Goal: Task Accomplishment & Management: Manage account settings

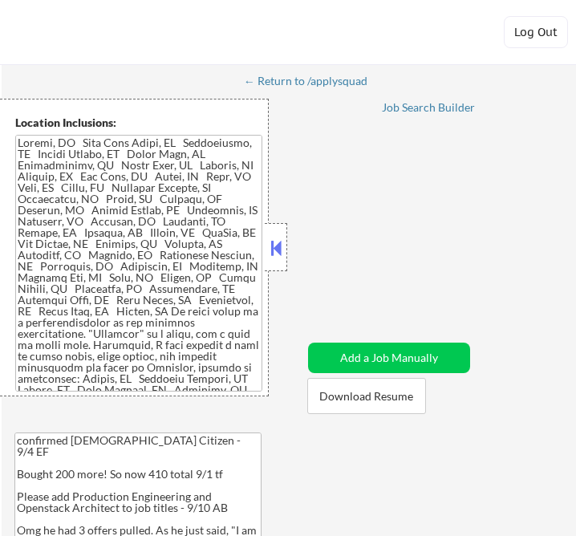
select select ""pending""
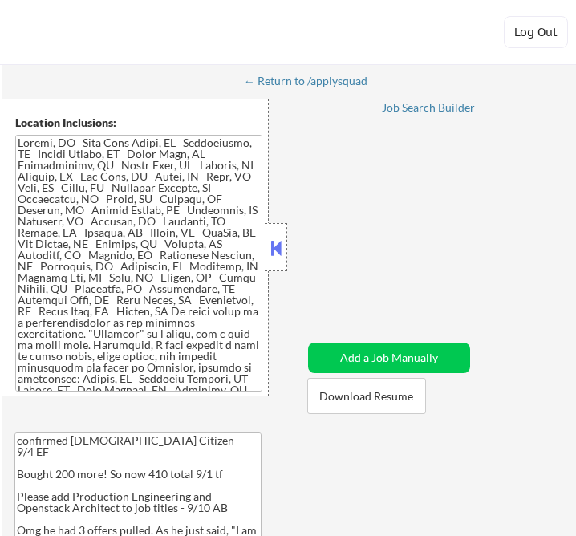
select select ""pending""
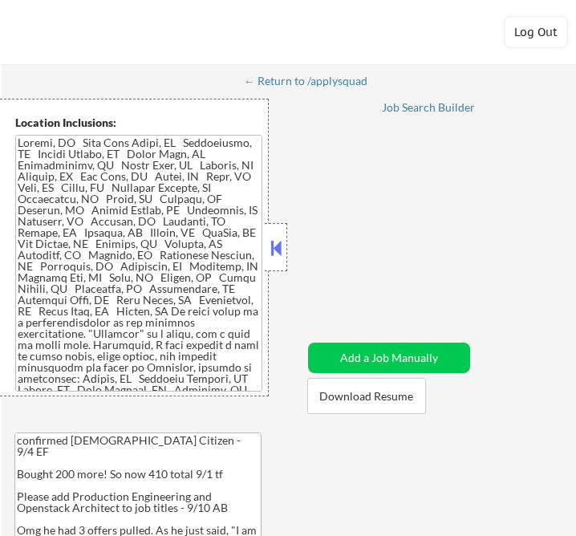
select select ""pending""
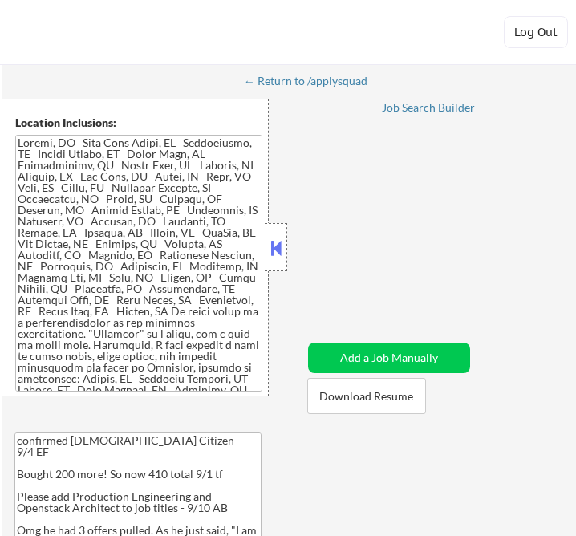
select select ""pending""
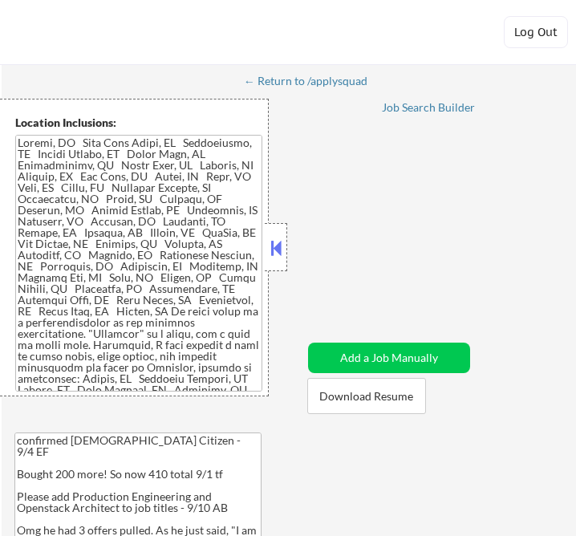
select select ""pending""
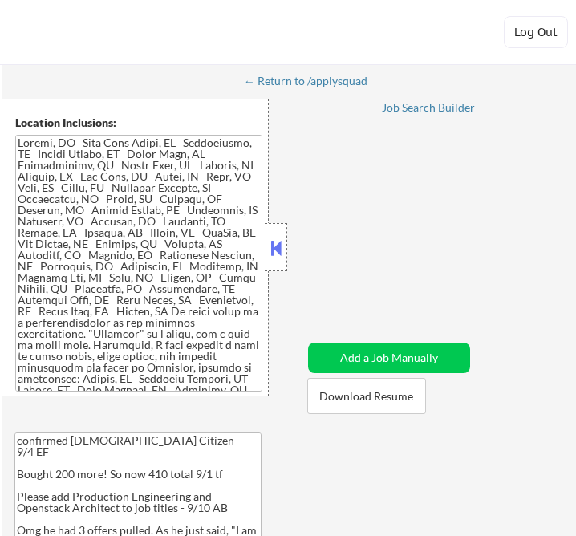
select select ""pending""
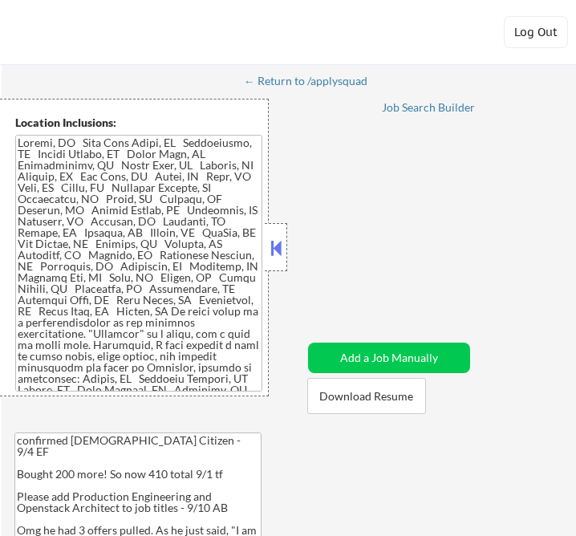
select select ""pending""
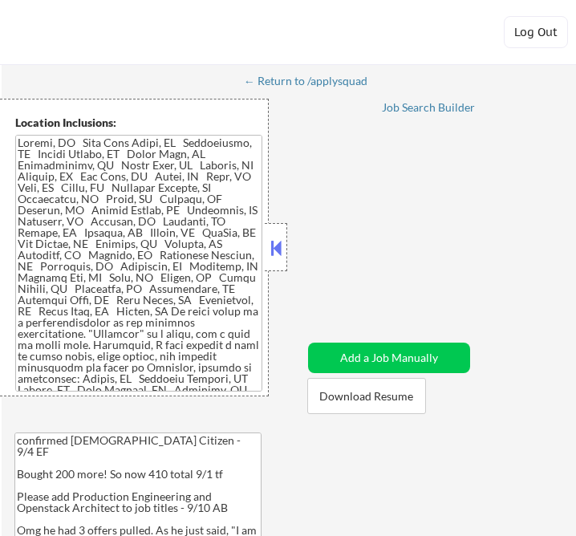
select select ""pending""
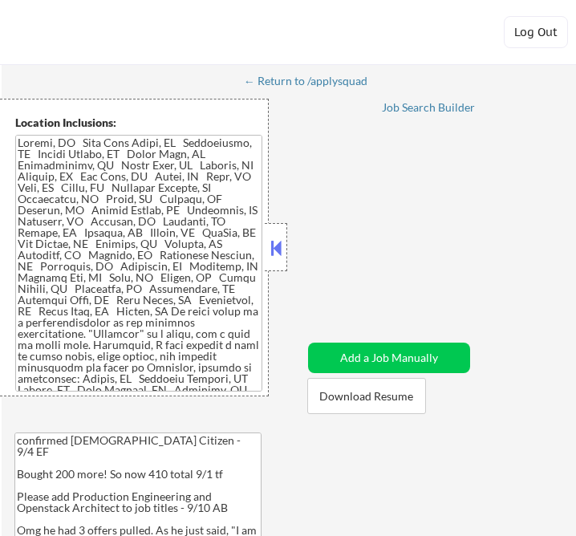
select select ""pending""
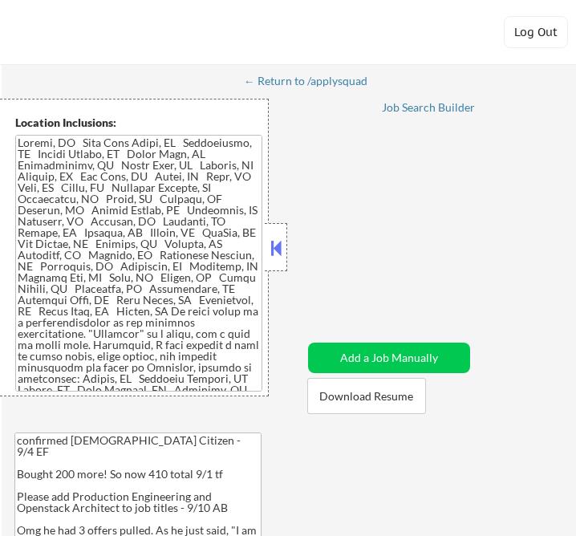
select select ""pending""
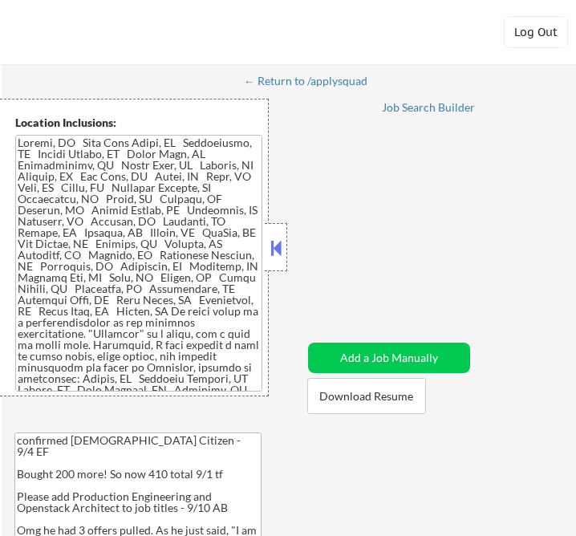
select select ""pending""
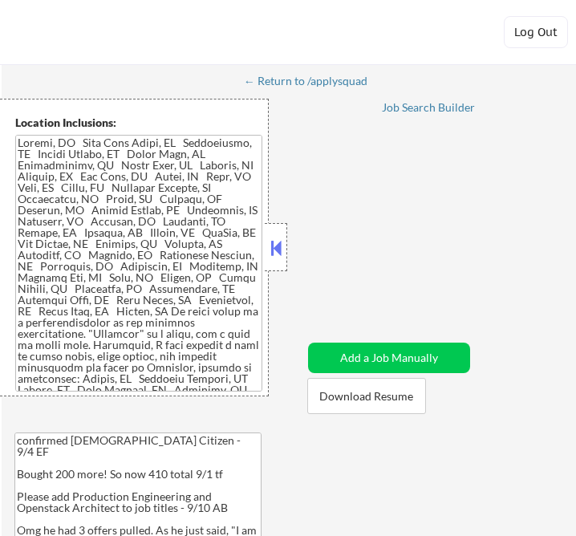
select select ""pending""
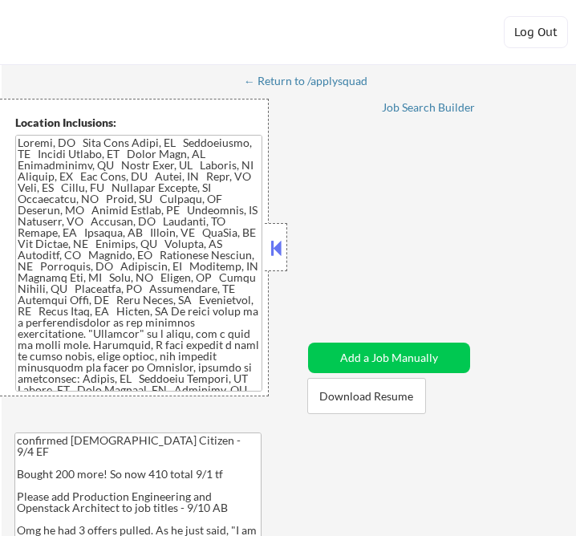
select select ""pending""
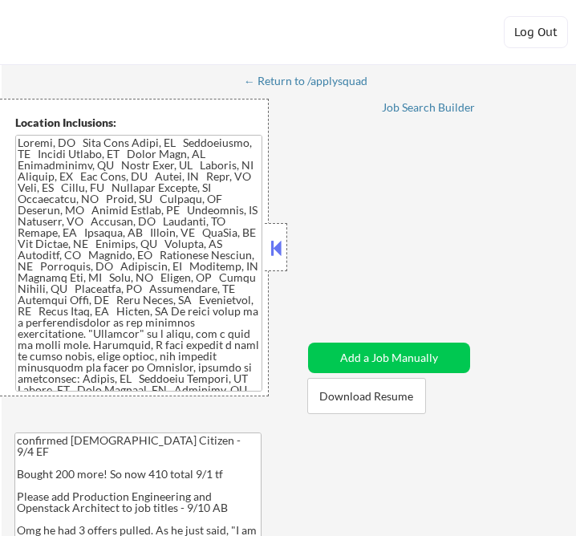
select select ""pending""
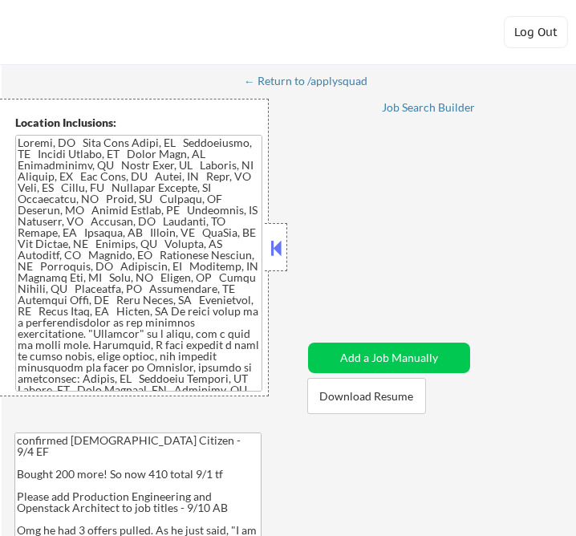
select select ""pending""
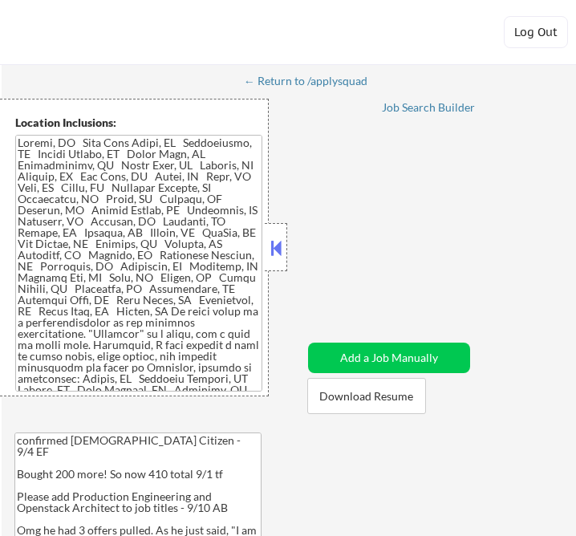
select select ""pending""
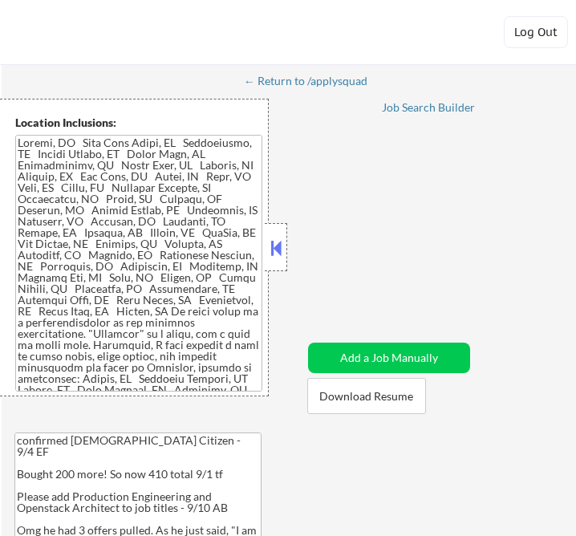
select select ""pending""
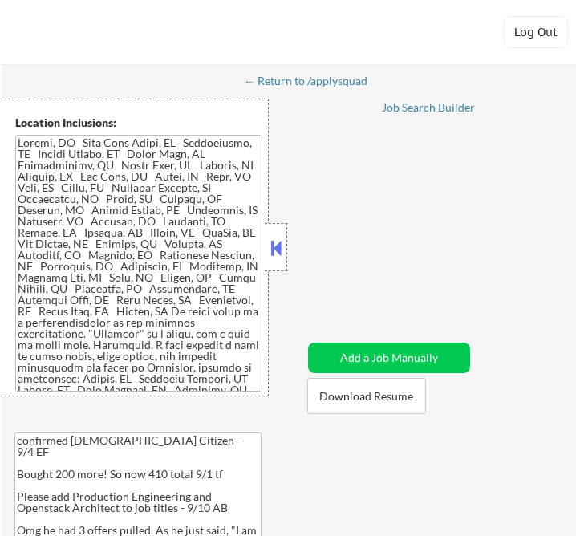
select select ""pending""
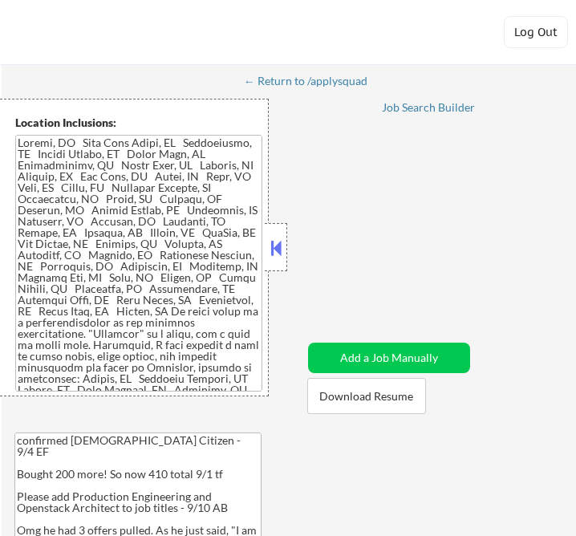
select select ""pending""
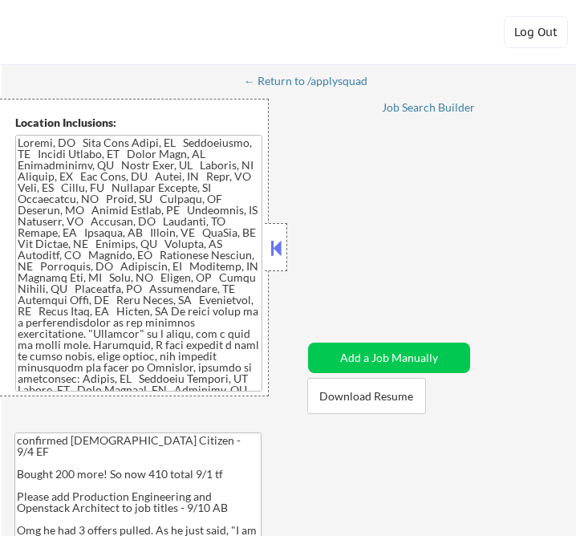
select select ""pending""
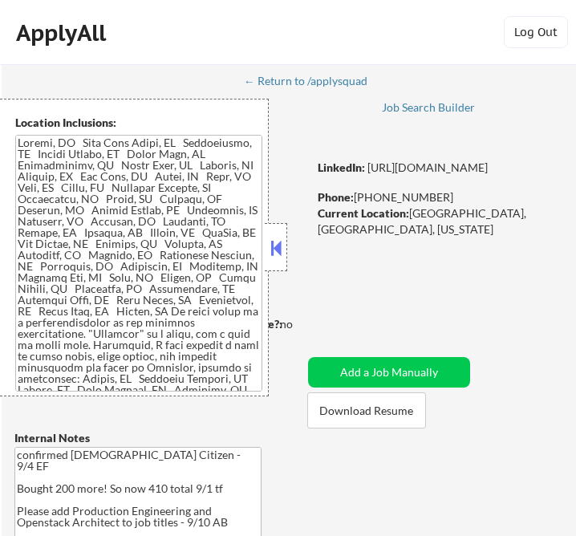
select select ""pending""
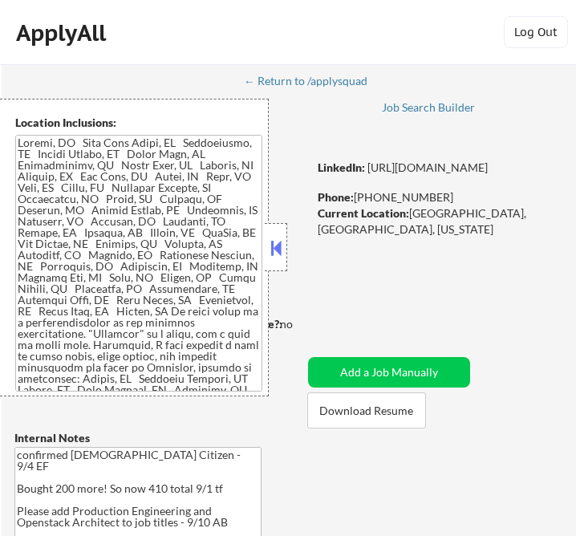
select select ""pending""
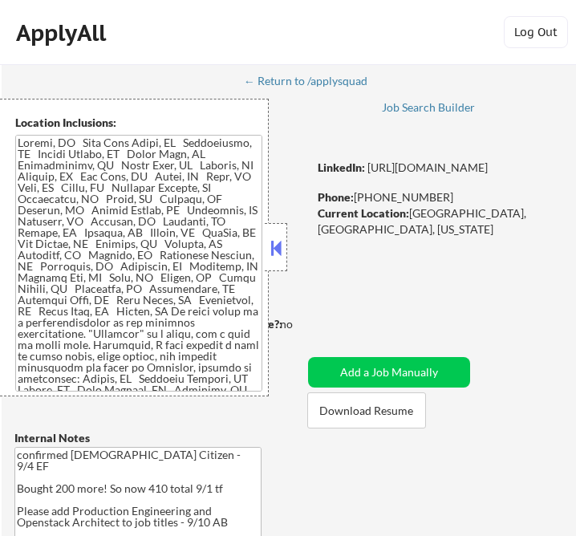
select select ""pending""
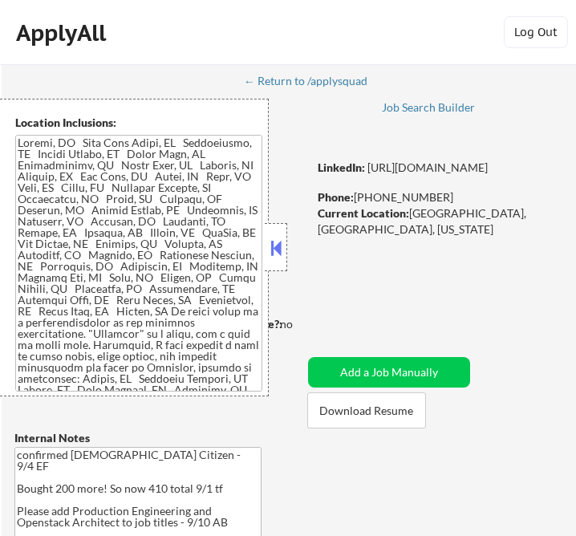
select select ""pending""
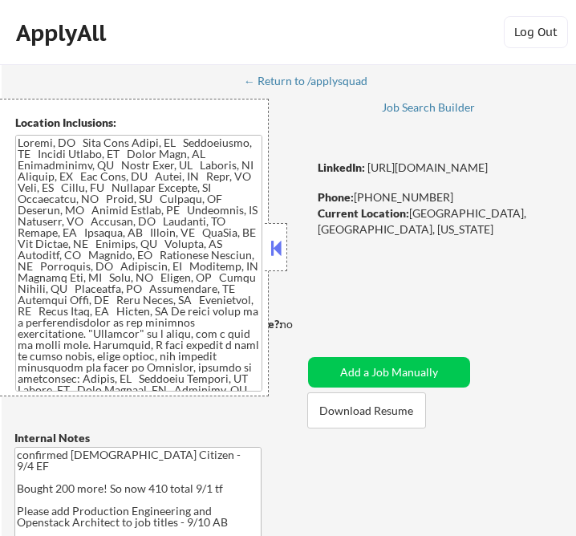
select select ""pending""
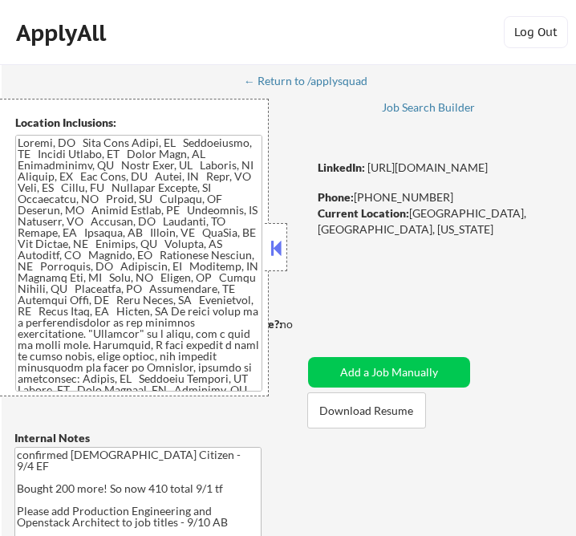
select select ""pending""
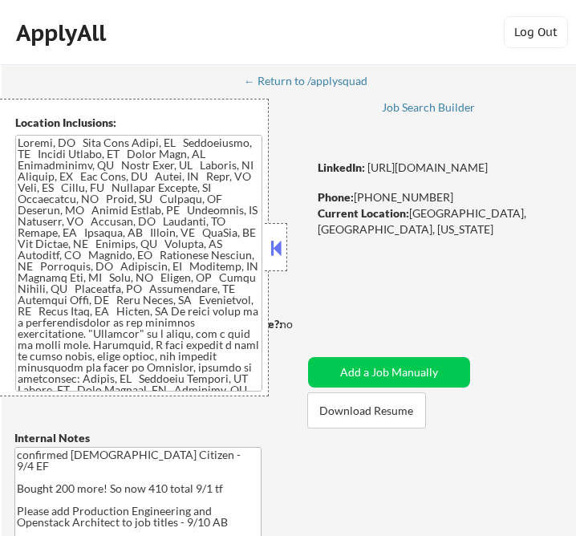
select select ""pending""
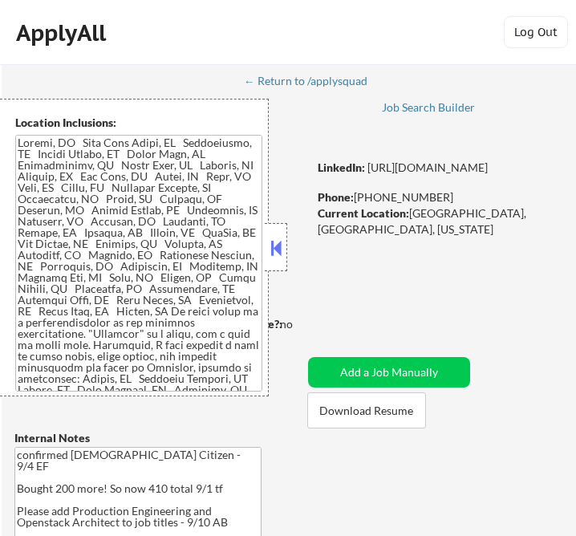
select select ""pending""
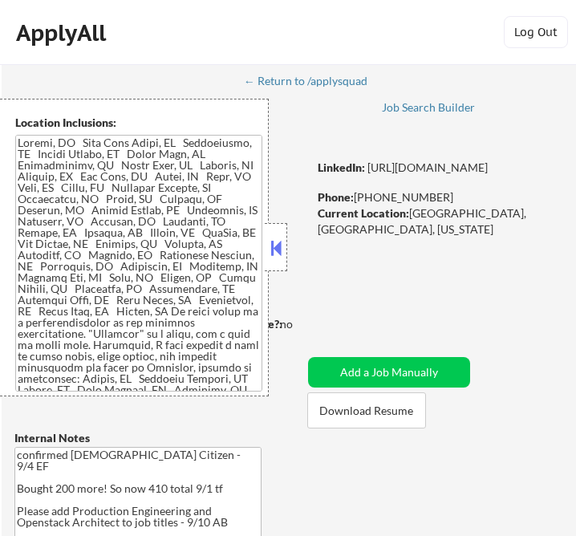
select select ""pending""
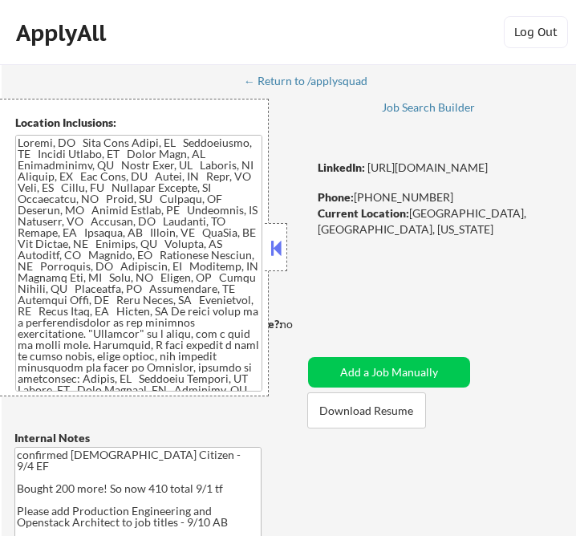
select select ""pending""
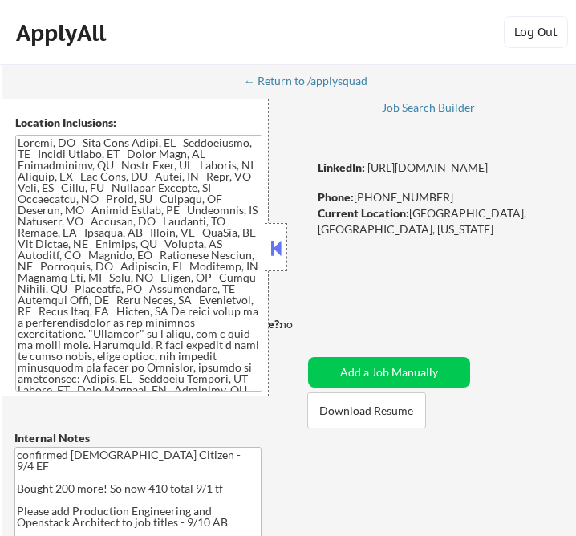
select select ""pending""
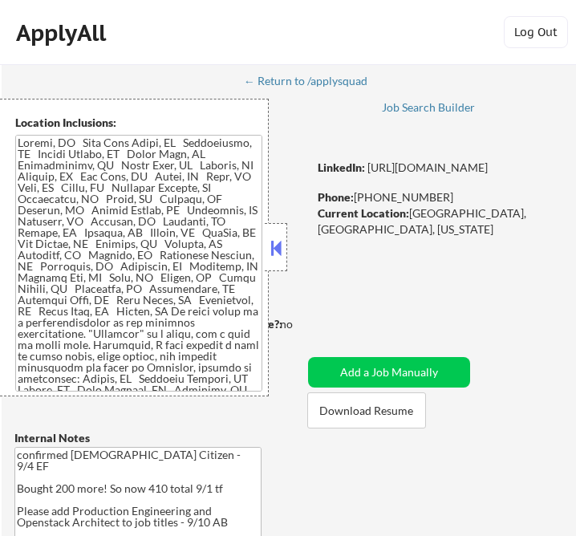
select select ""pending""
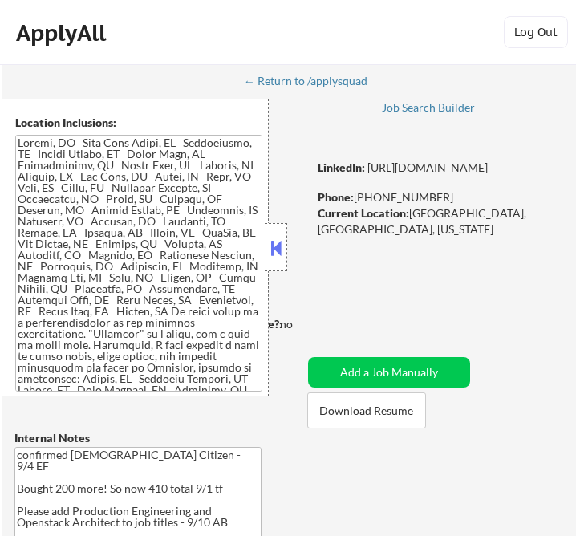
select select ""pending""
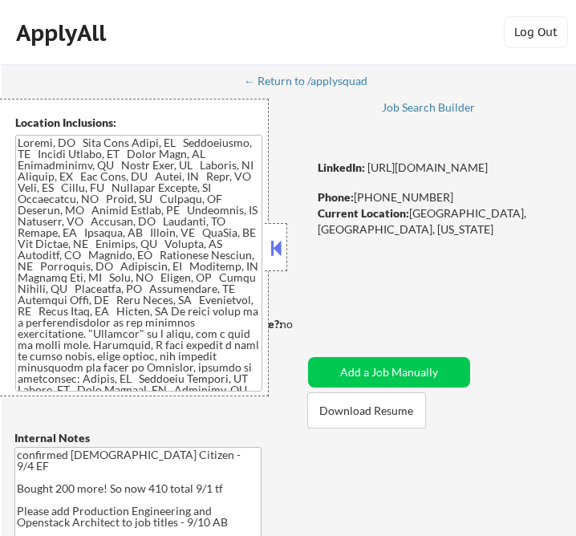
select select ""pending""
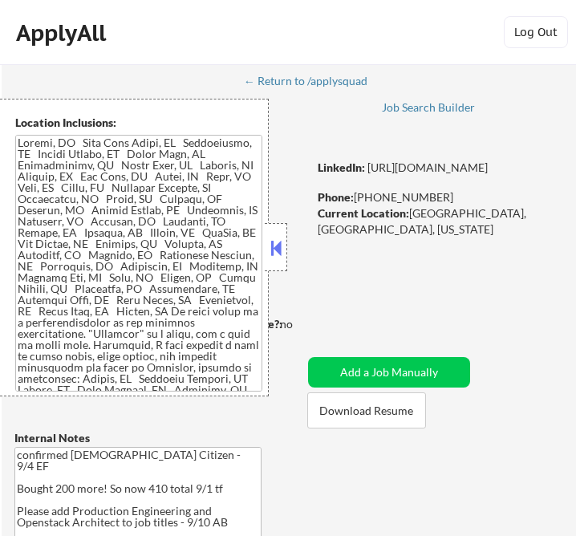
select select ""pending""
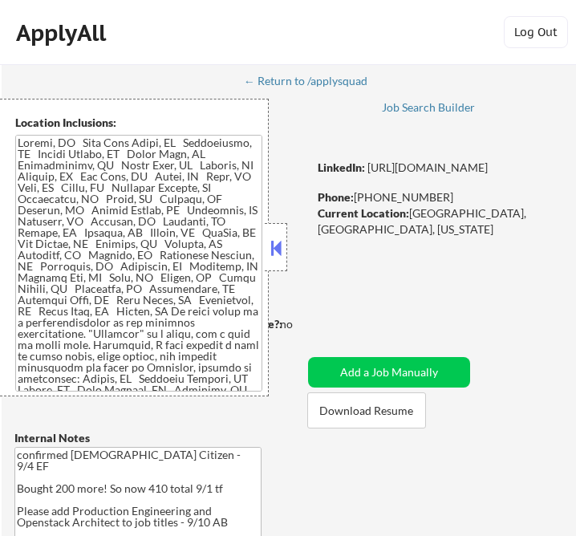
select select ""pending""
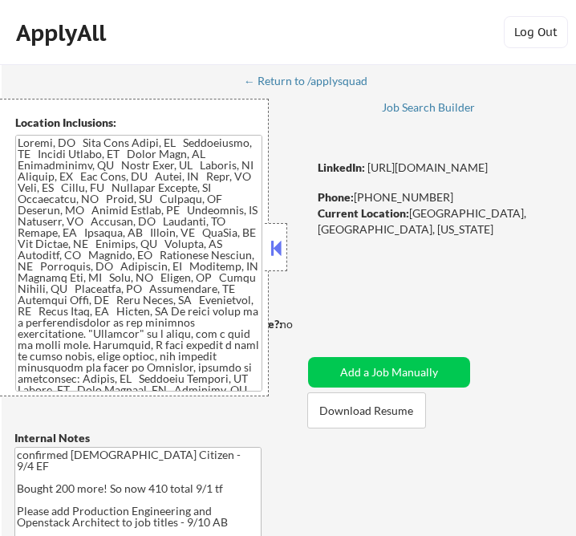
select select ""pending""
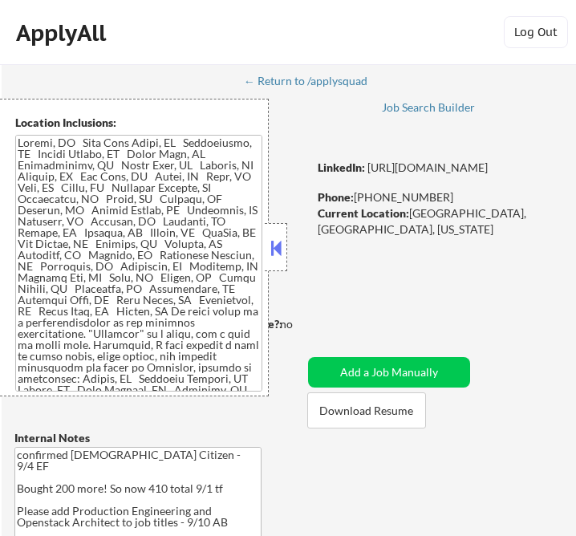
select select ""pending""
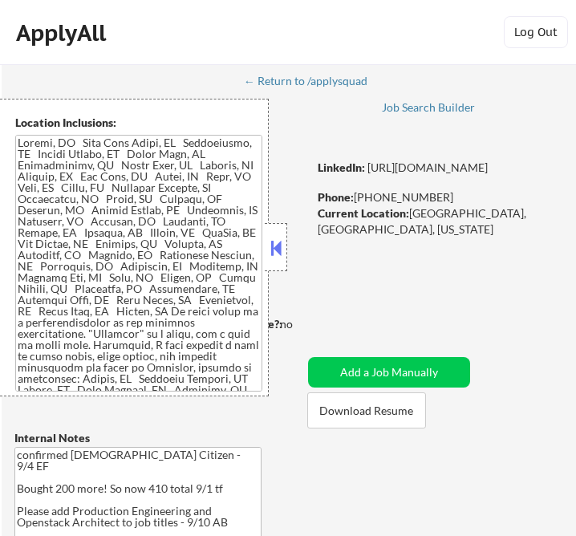
select select ""pending""
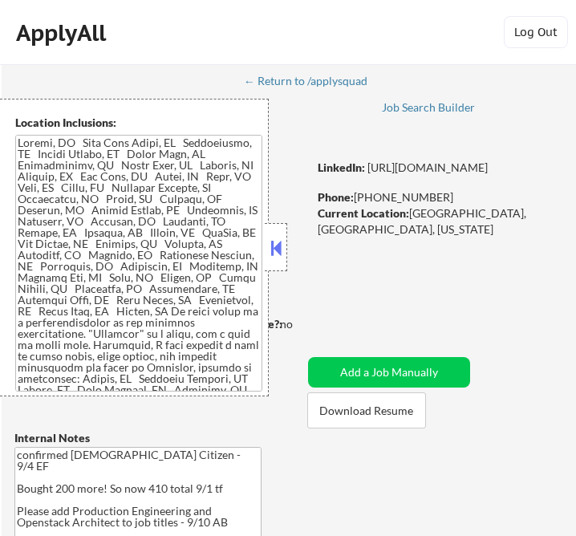
select select ""pending""
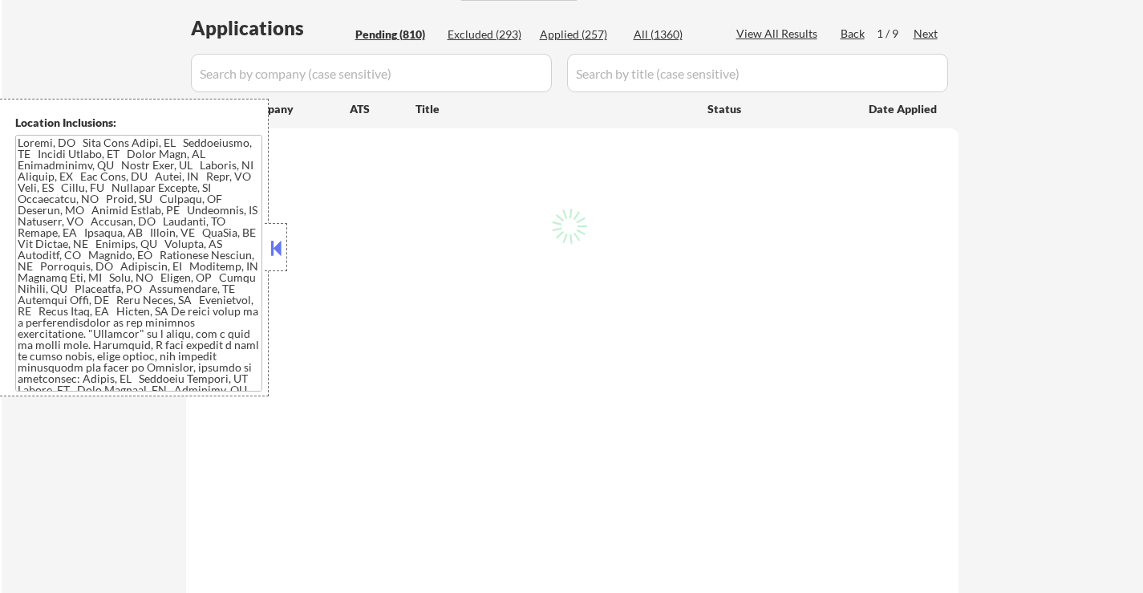
scroll to position [401, 0]
select select ""pending""
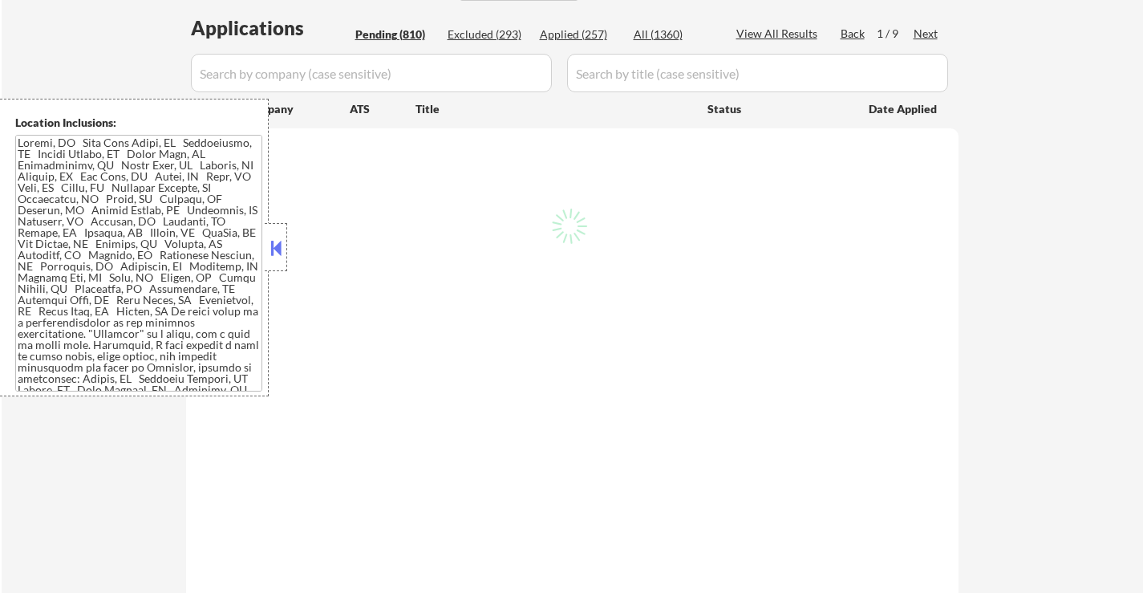
select select ""pending""
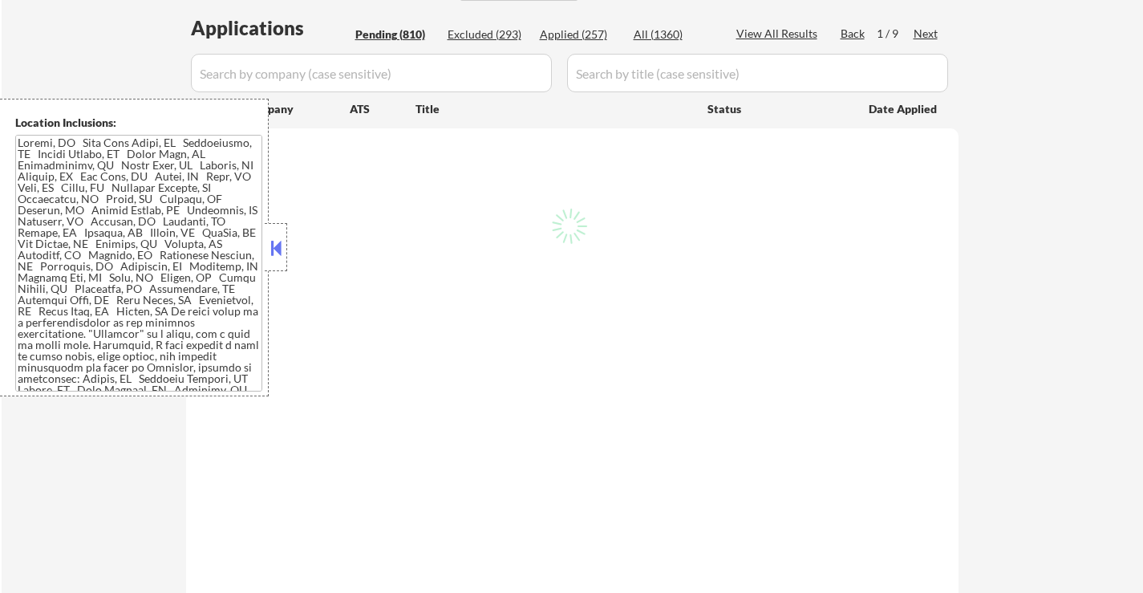
select select ""pending""
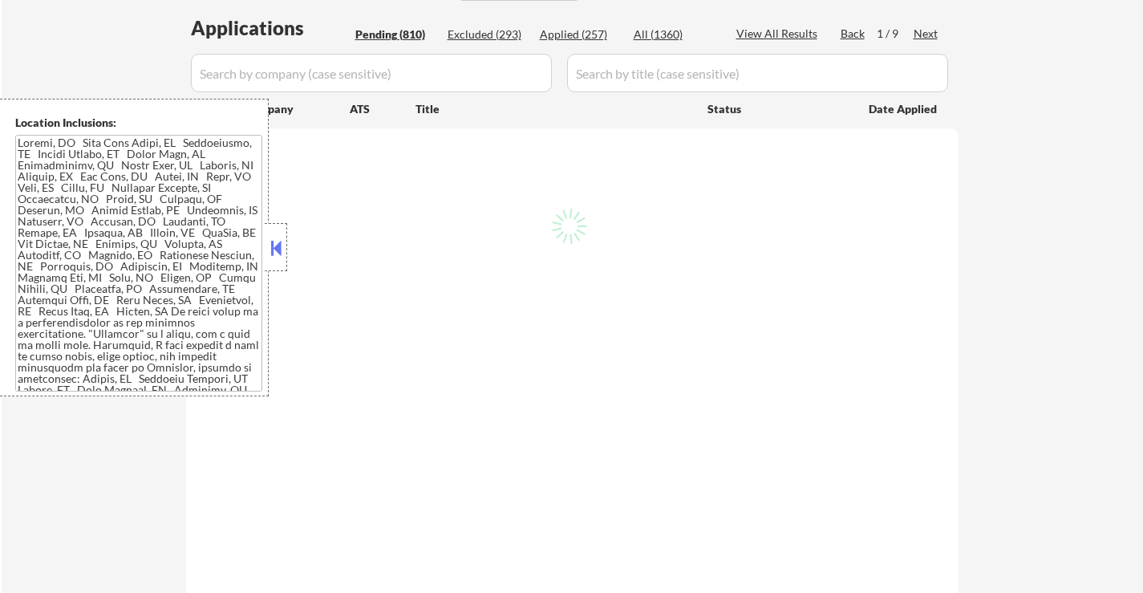
select select ""pending""
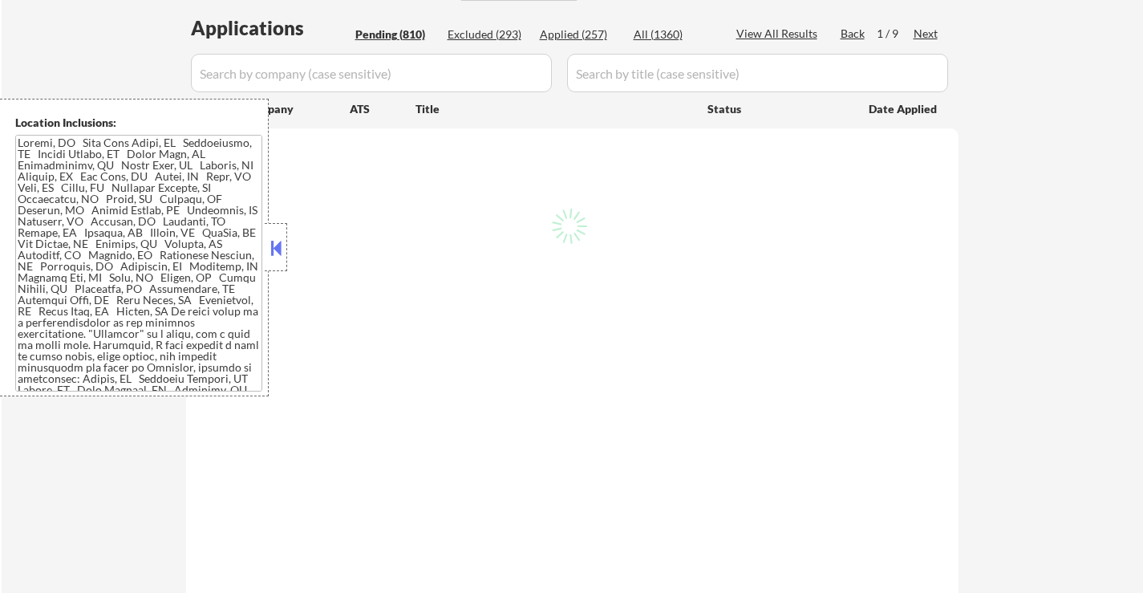
select select ""pending""
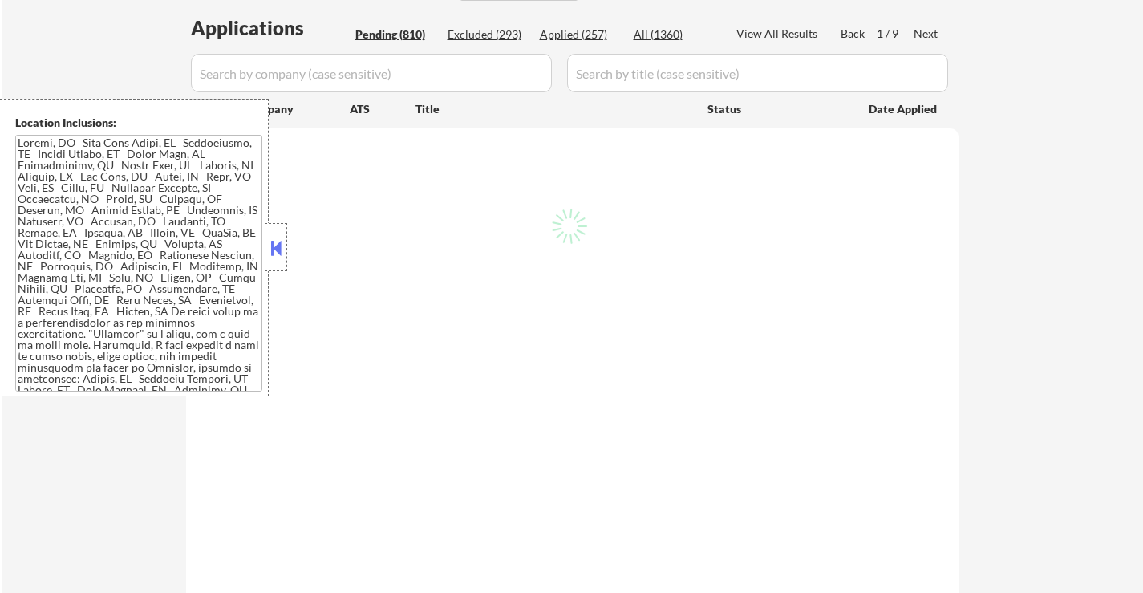
select select ""pending""
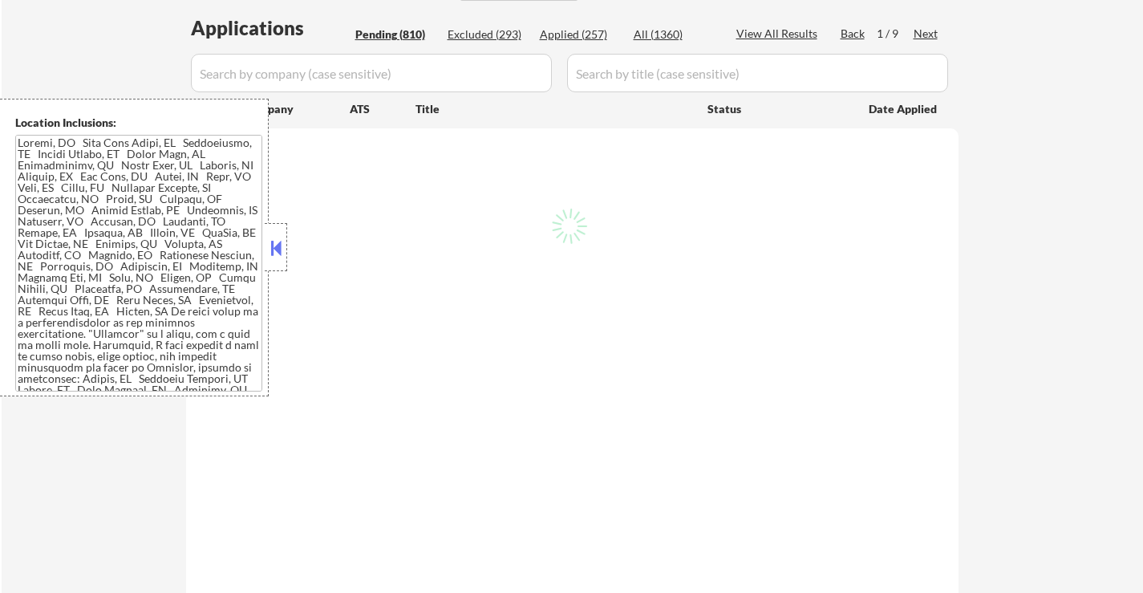
select select ""pending""
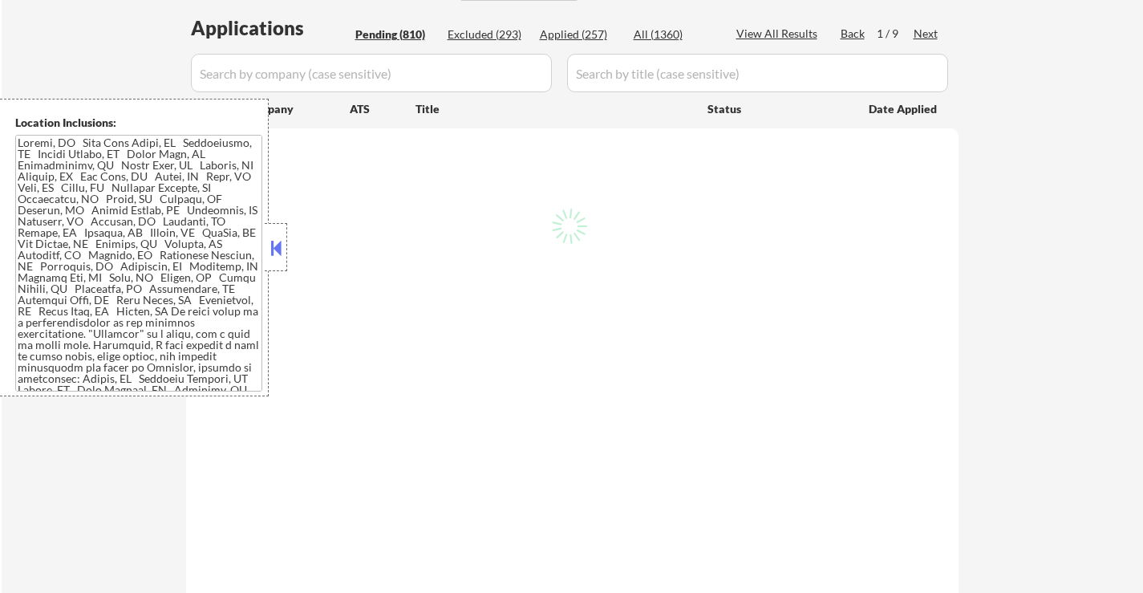
select select ""pending""
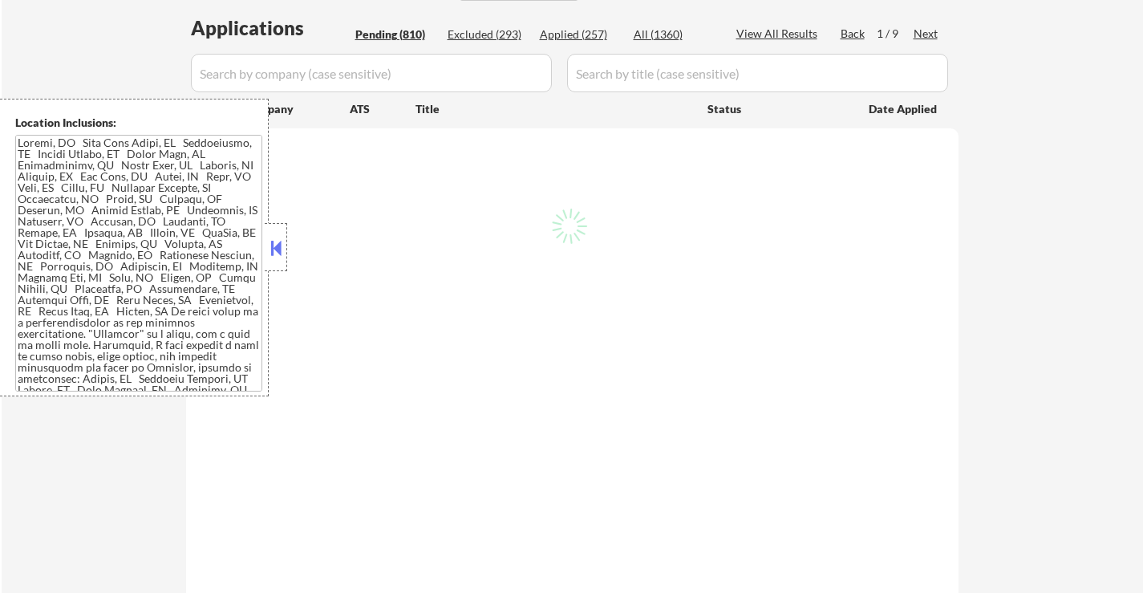
select select ""pending""
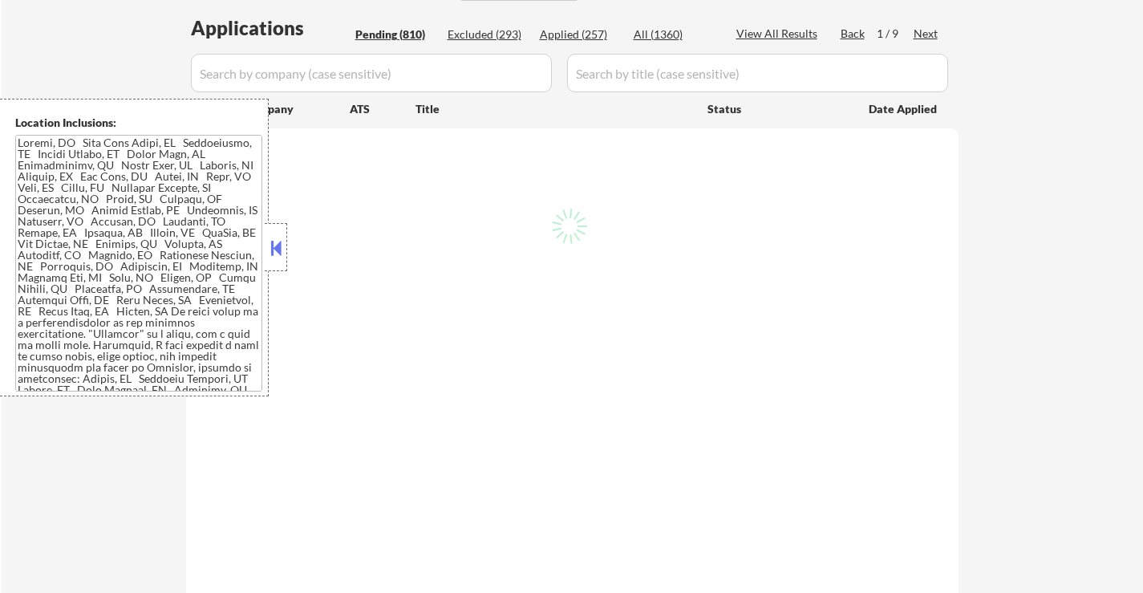
select select ""pending""
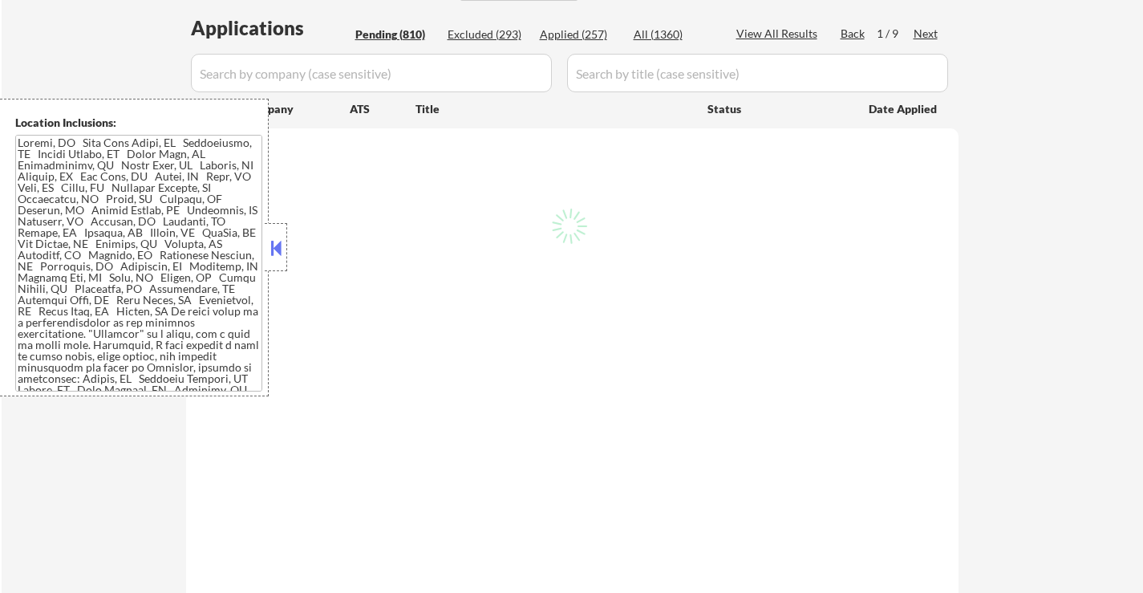
select select ""pending""
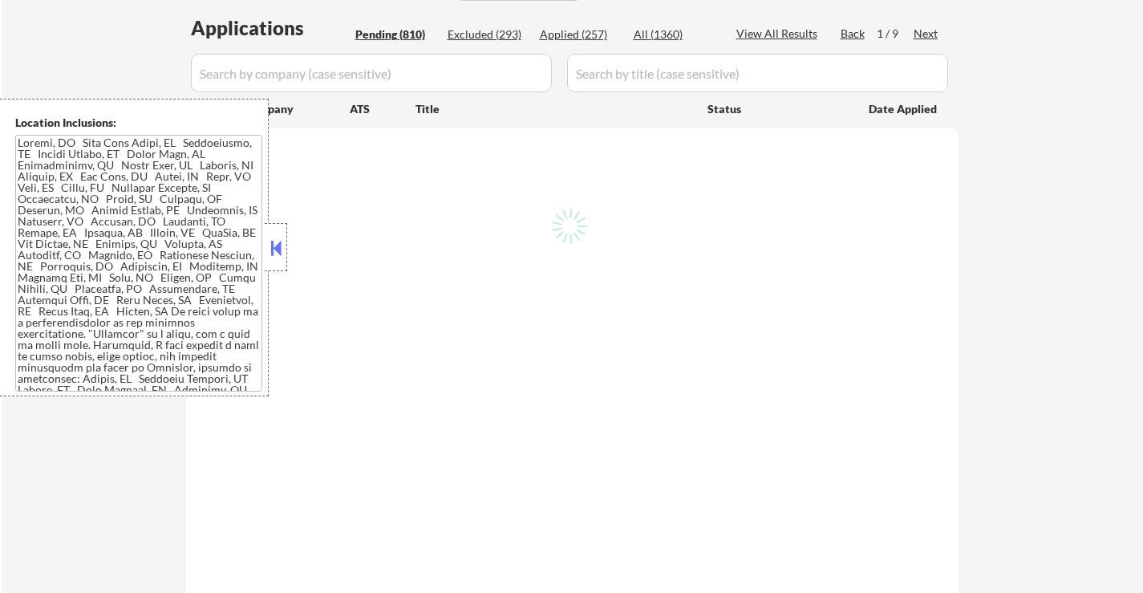
select select ""pending""
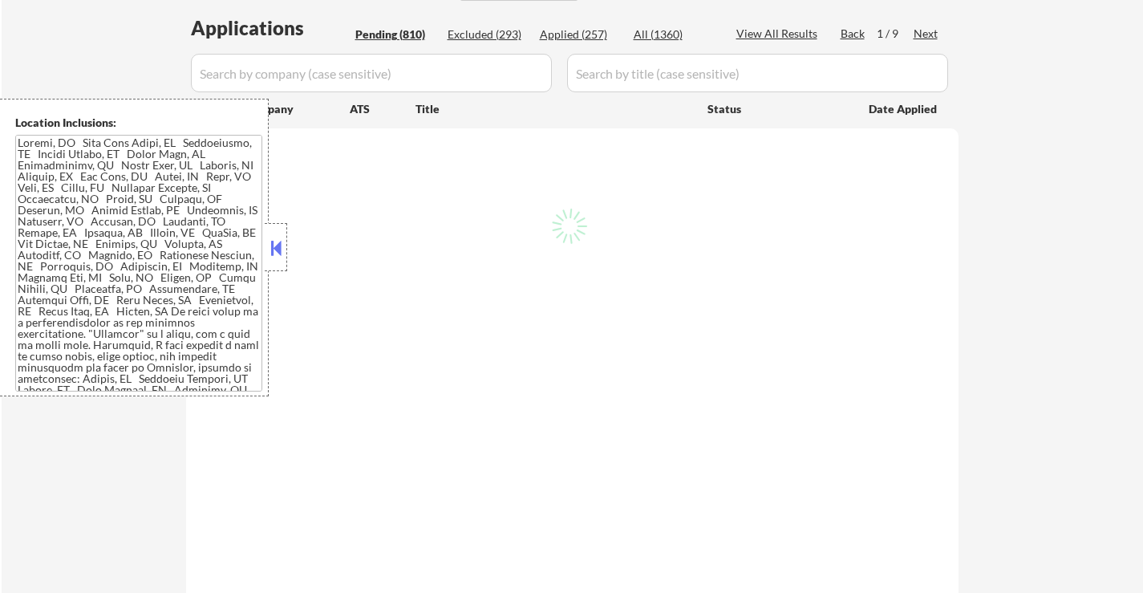
select select ""pending""
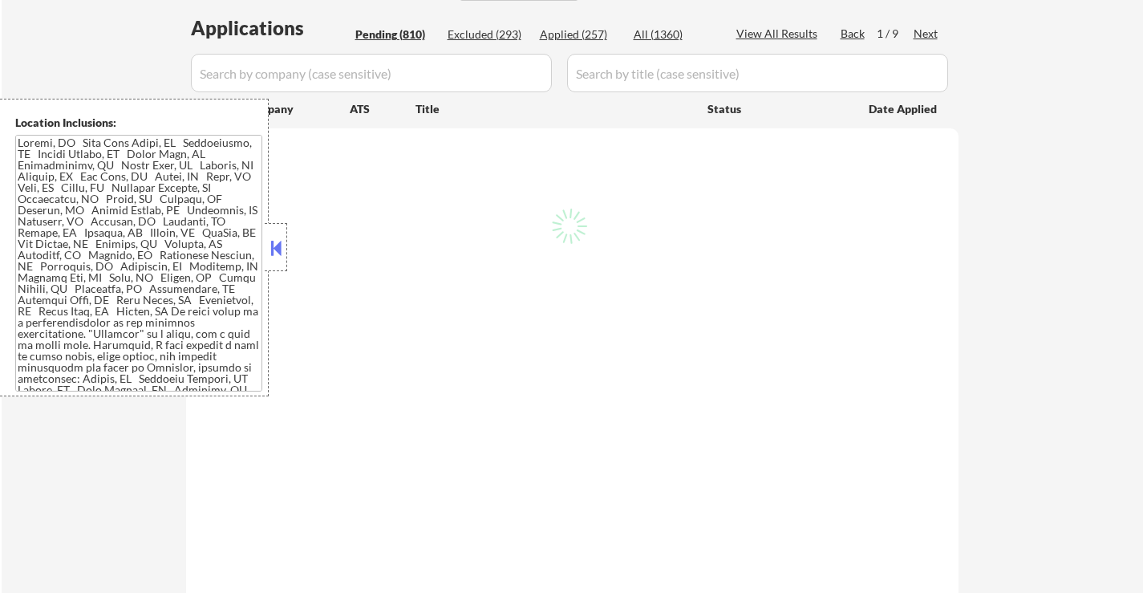
select select ""pending""
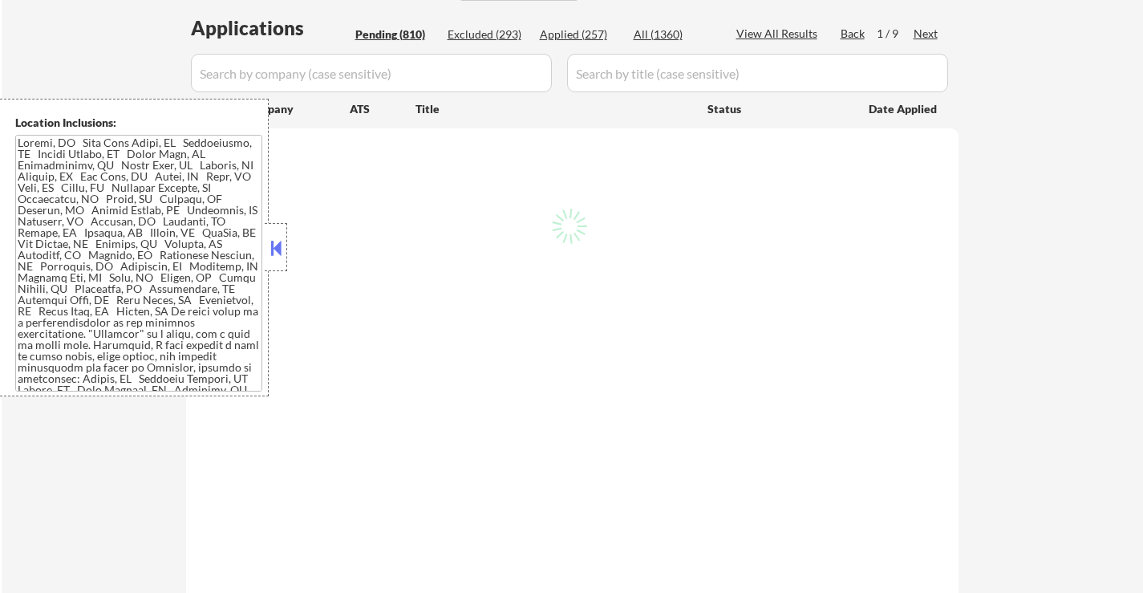
select select ""pending""
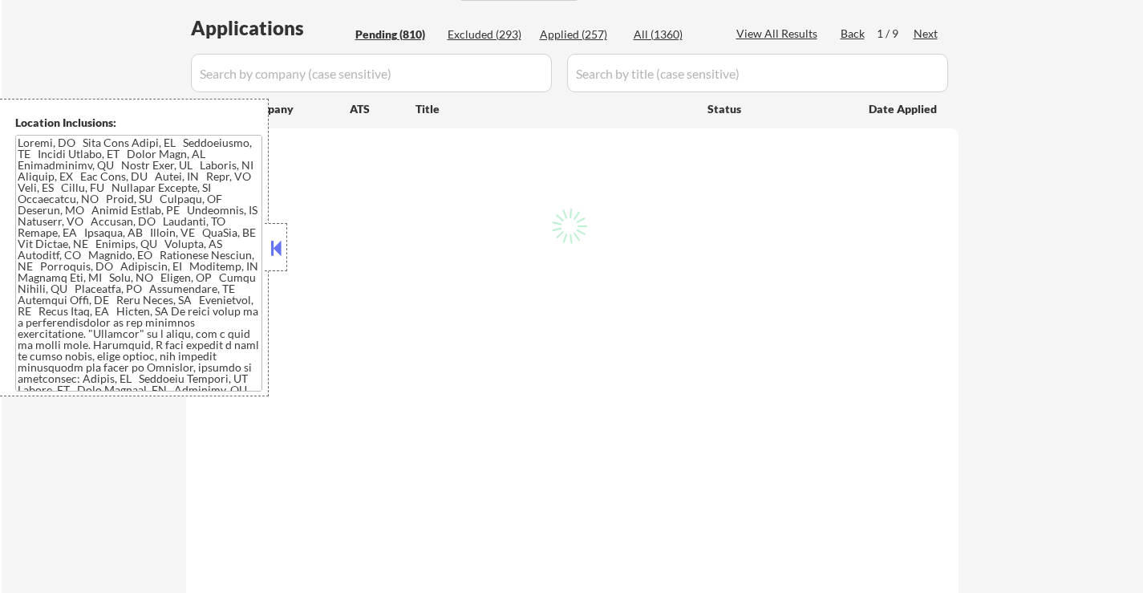
select select ""pending""
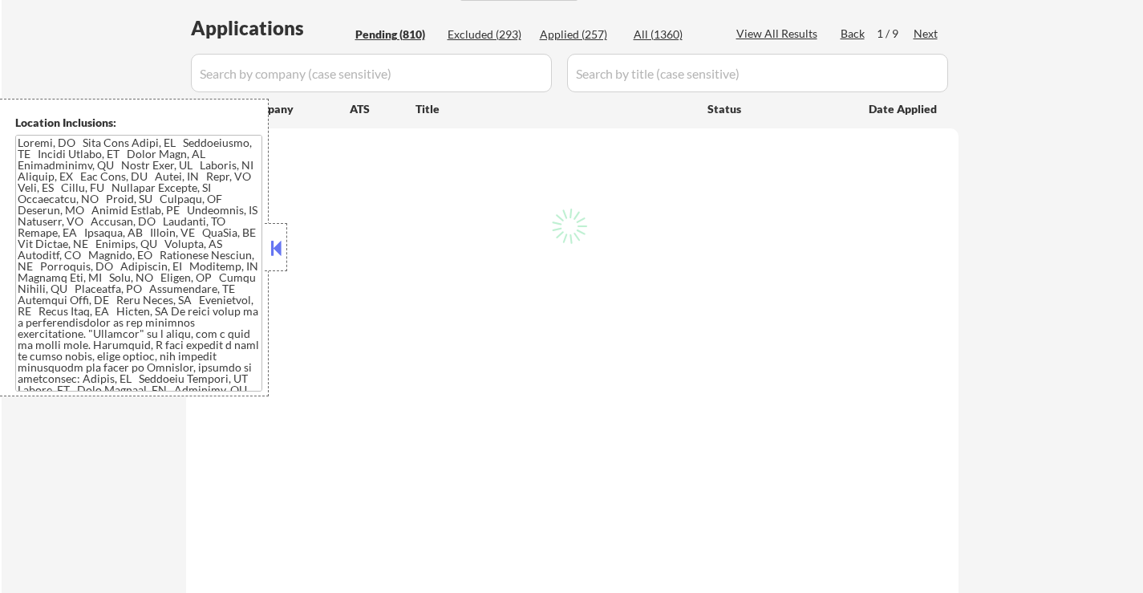
select select ""pending""
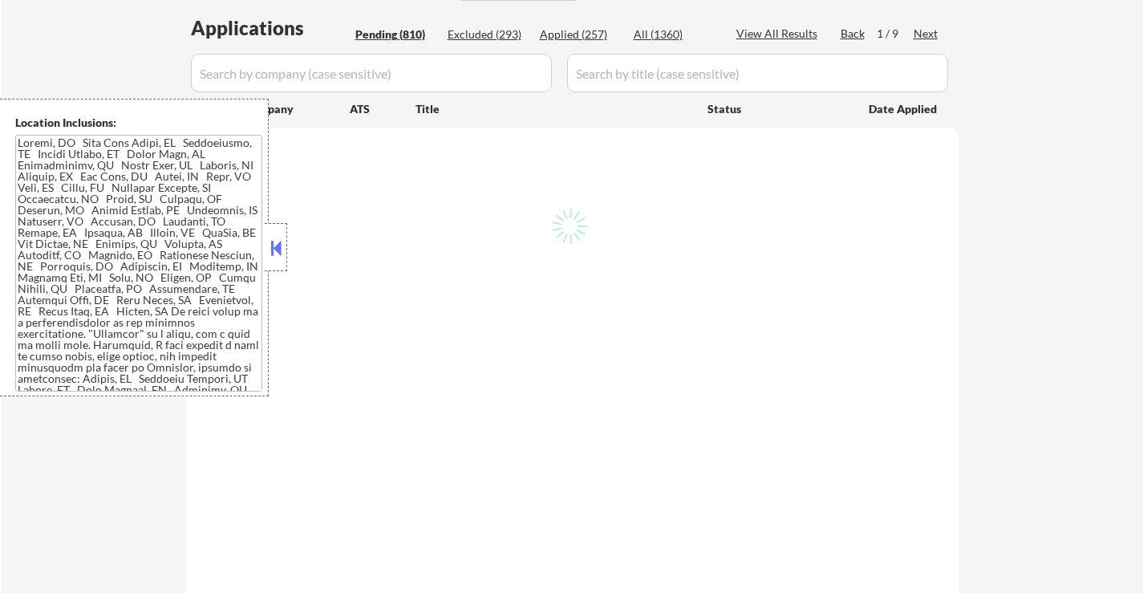
select select ""pending""
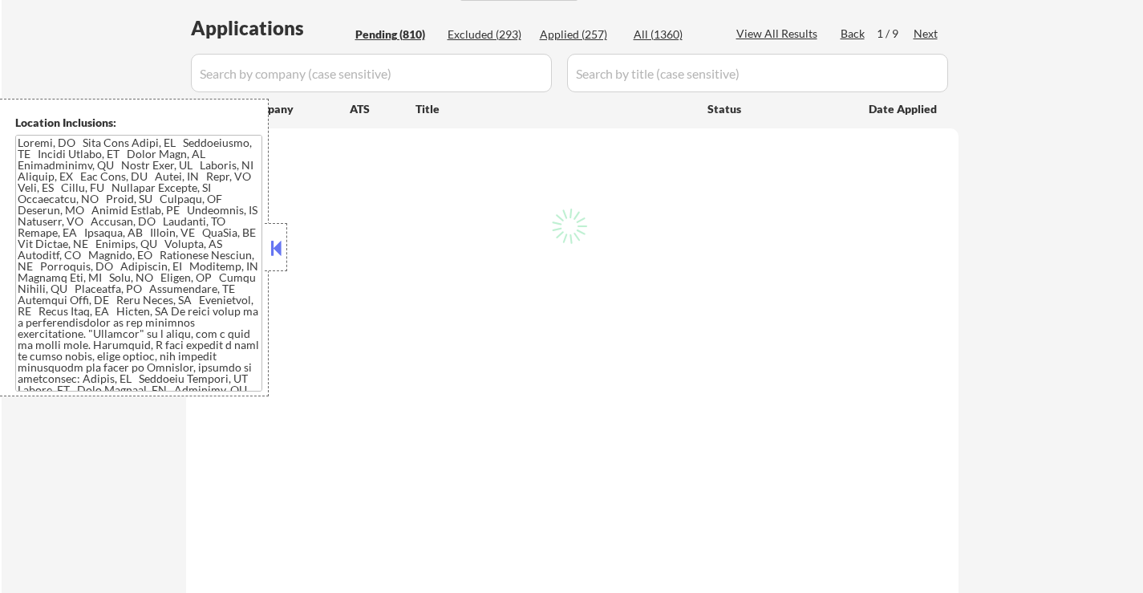
select select ""pending""
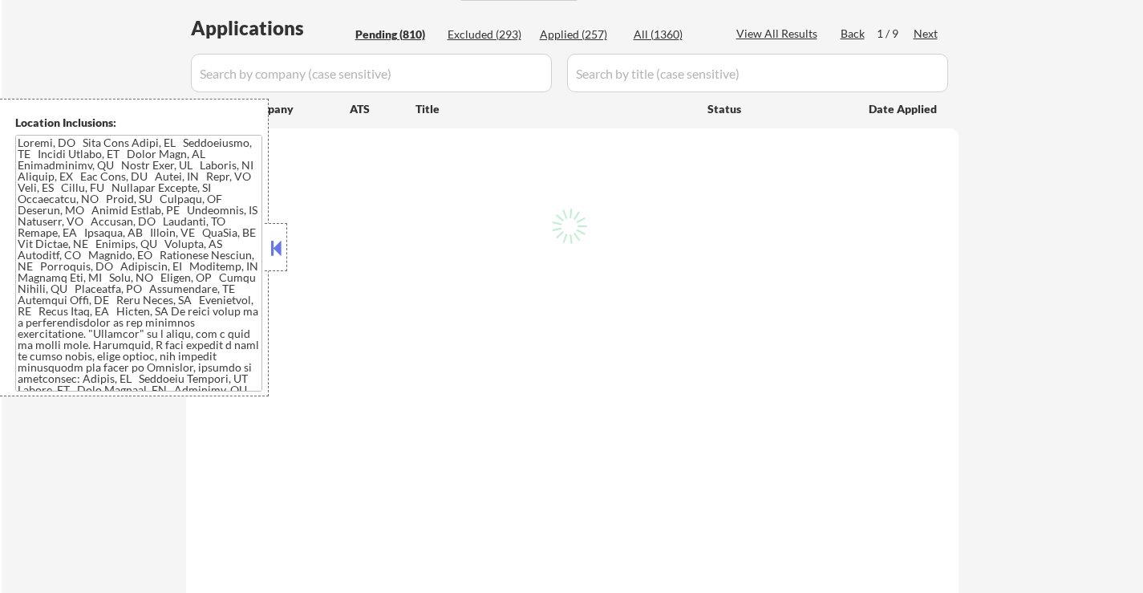
select select ""pending""
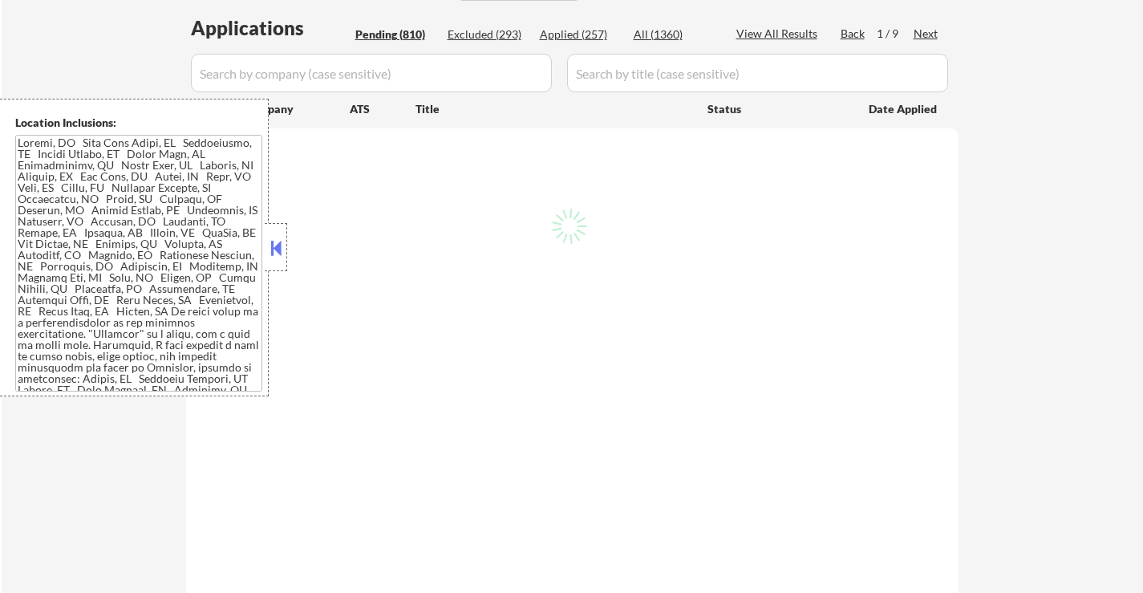
select select ""pending""
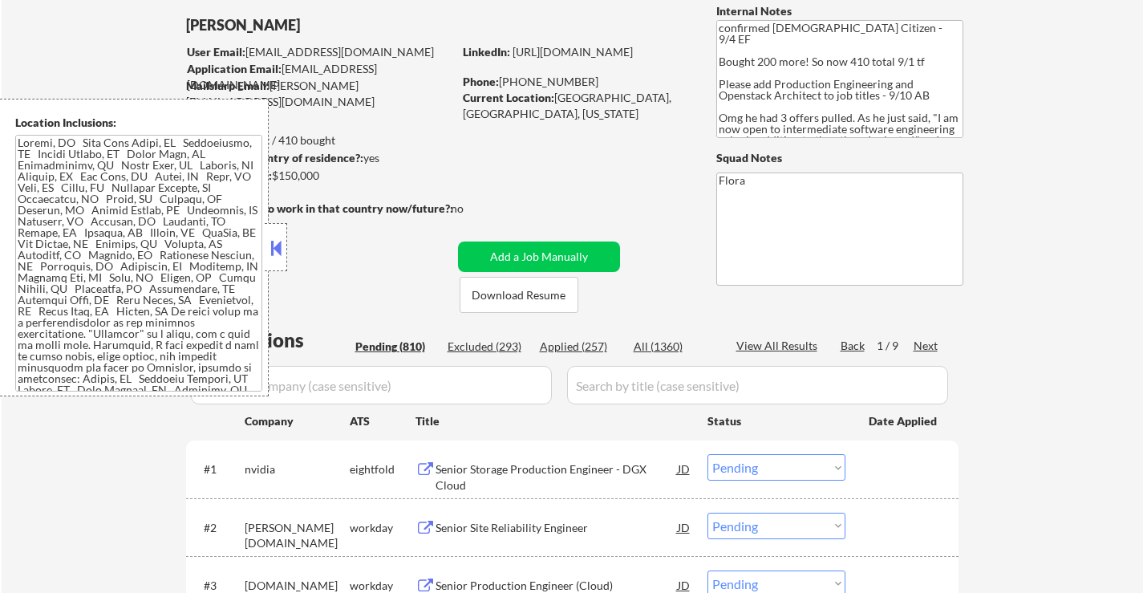
scroll to position [80, 0]
